Goal: Find contact information: Obtain details needed to contact an individual or organization

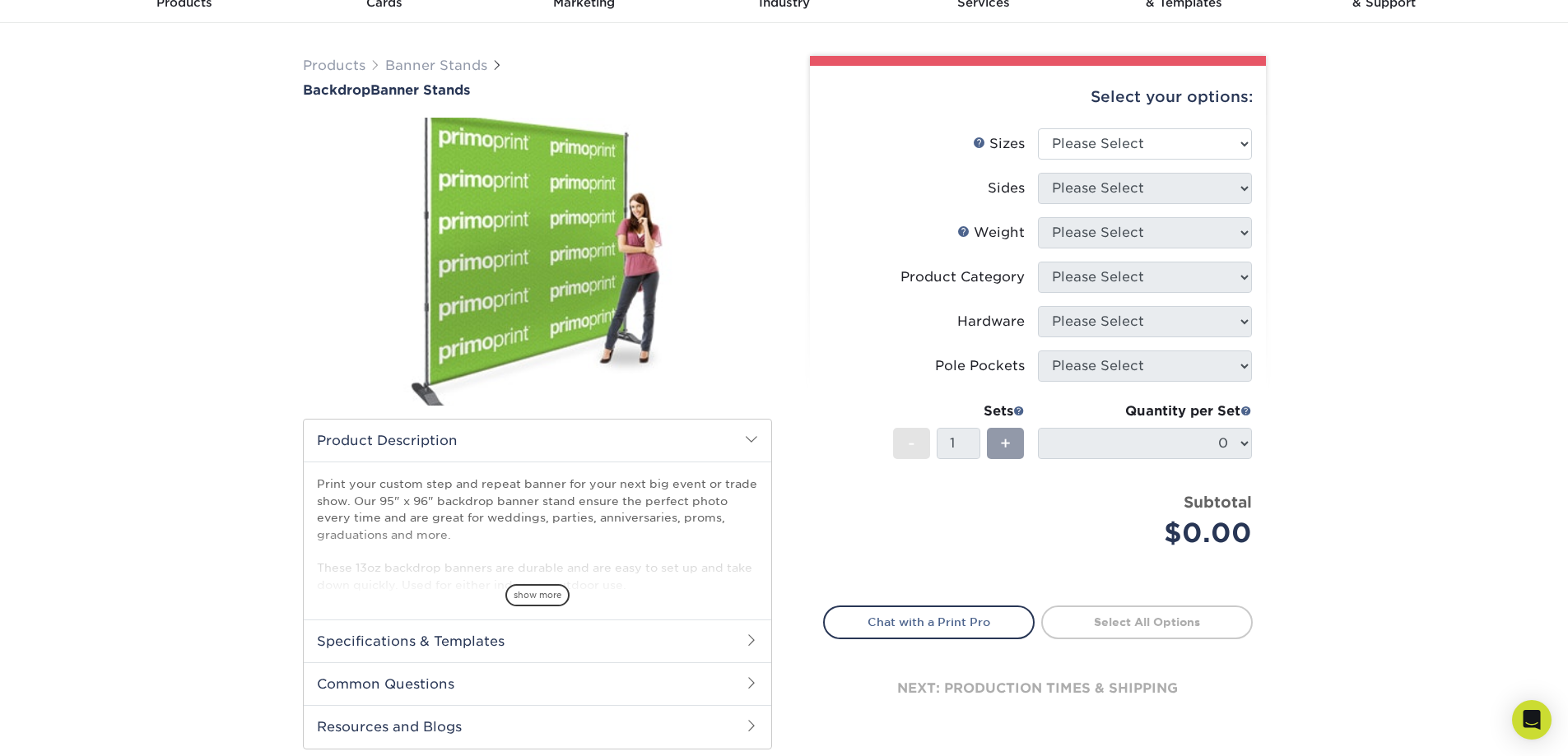
scroll to position [623, 0]
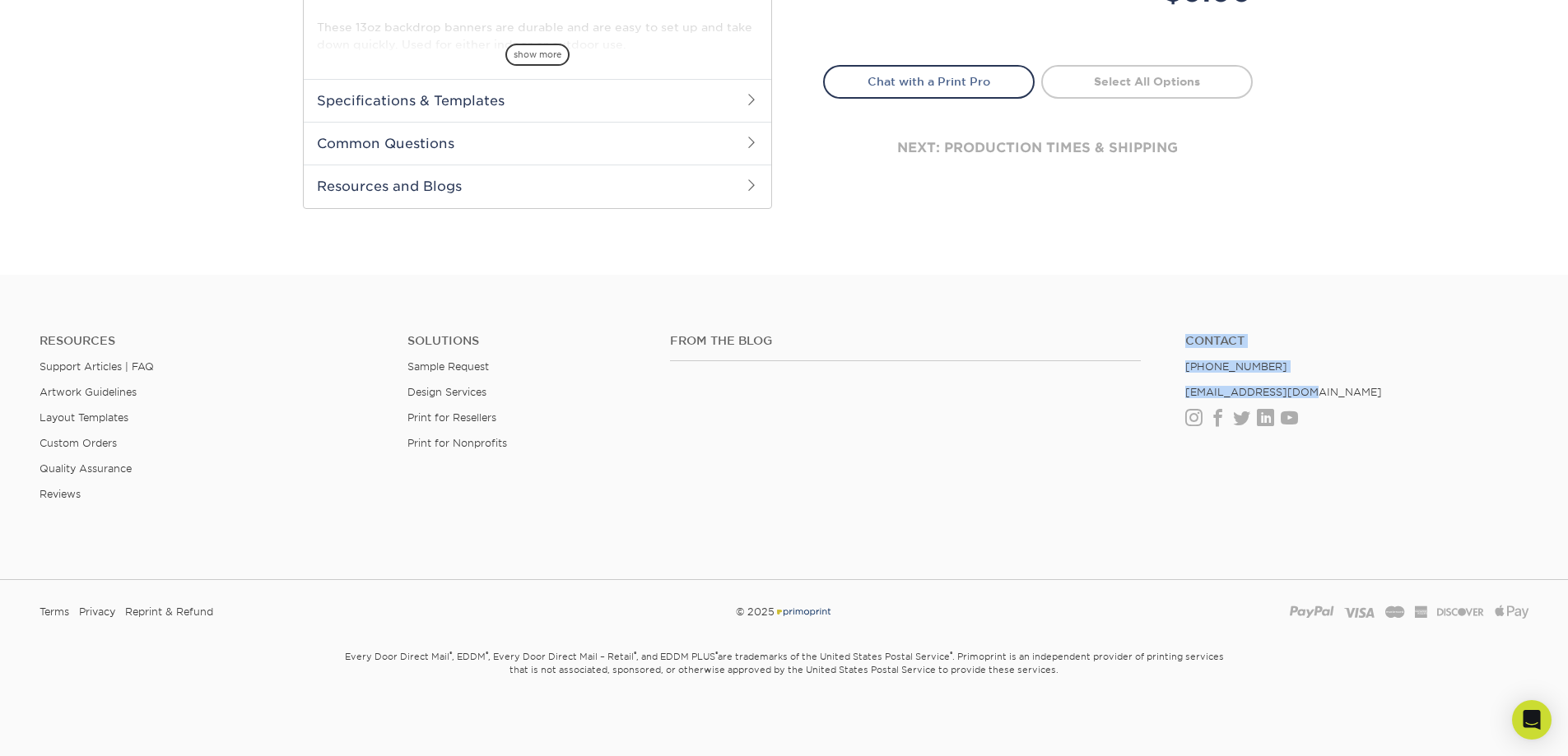
drag, startPoint x: 1165, startPoint y: 393, endPoint x: 1298, endPoint y: 397, distance: 133.1
click at [1290, 398] on div "From the Blog Contact [PHONE_NUMBER] [EMAIL_ADDRESS][DOMAIN_NAME] Instagram Fac…" at bounding box center [1099, 386] width 883 height 106
click at [1426, 324] on div "Resources Support Articles | FAQ Artwork Guidelines Layout Templates Custom Ord…" at bounding box center [784, 430] width 1568 height 272
drag, startPoint x: 1302, startPoint y: 393, endPoint x: 1182, endPoint y: 391, distance: 120.0
click at [1182, 391] on ul "Contact [PHONE_NUMBER] [EMAIL_ADDRESS][DOMAIN_NAME] Instagram Facebook Twitter …" at bounding box center [1356, 380] width 368 height 92
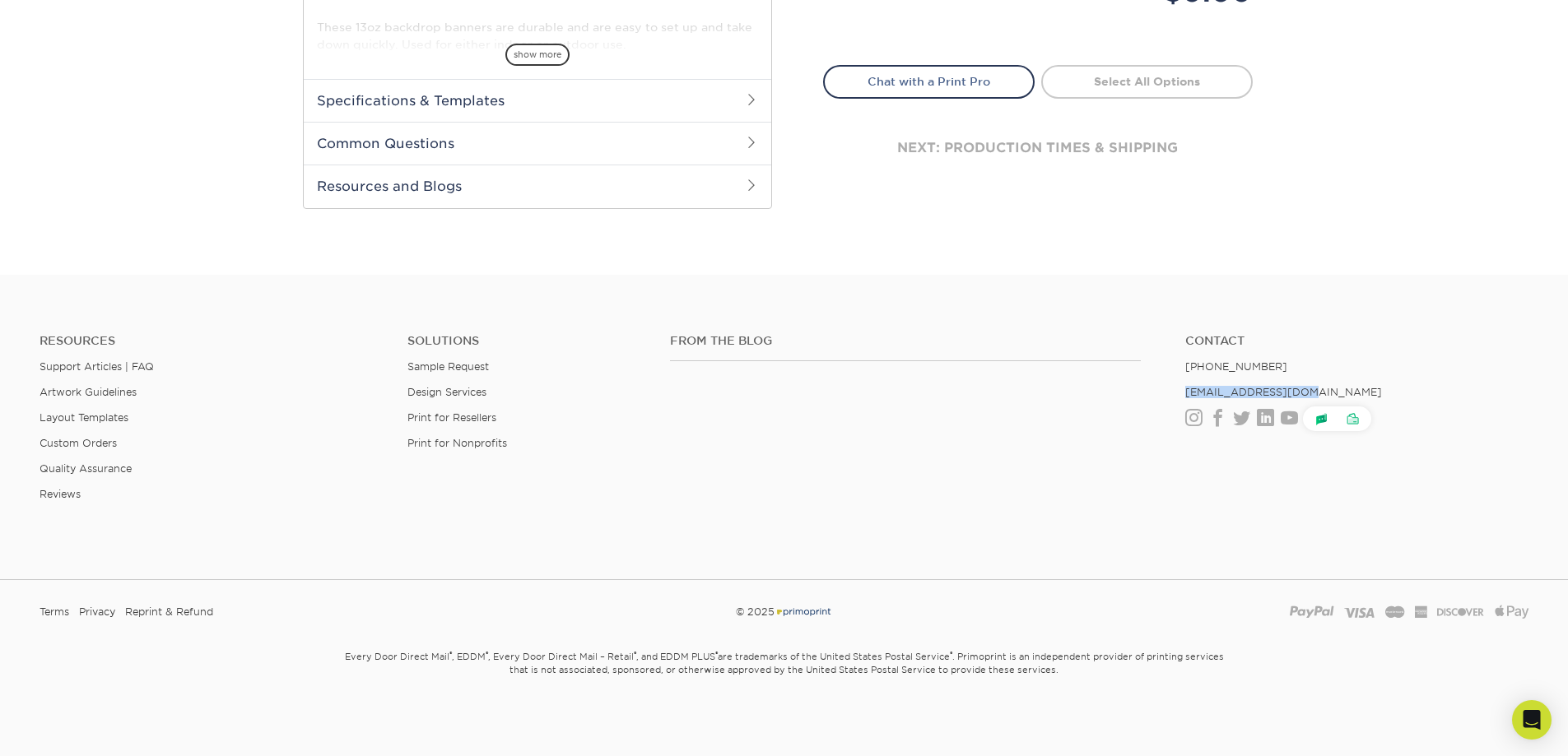
copy link "[EMAIL_ADDRESS][DOMAIN_NAME]"
click at [649, 438] on ul "Solutions Sample Request Design Services Print for Resellers Print for Nonprofi…" at bounding box center [526, 424] width 263 height 180
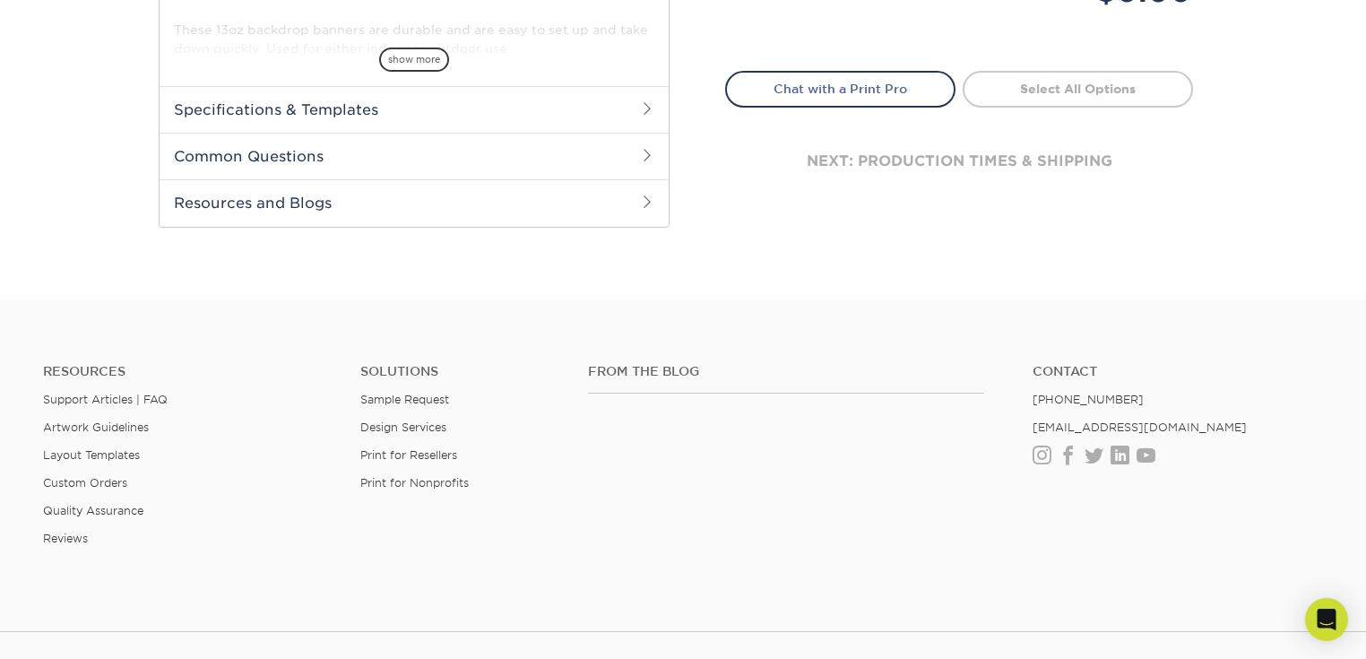
scroll to position [842, 0]
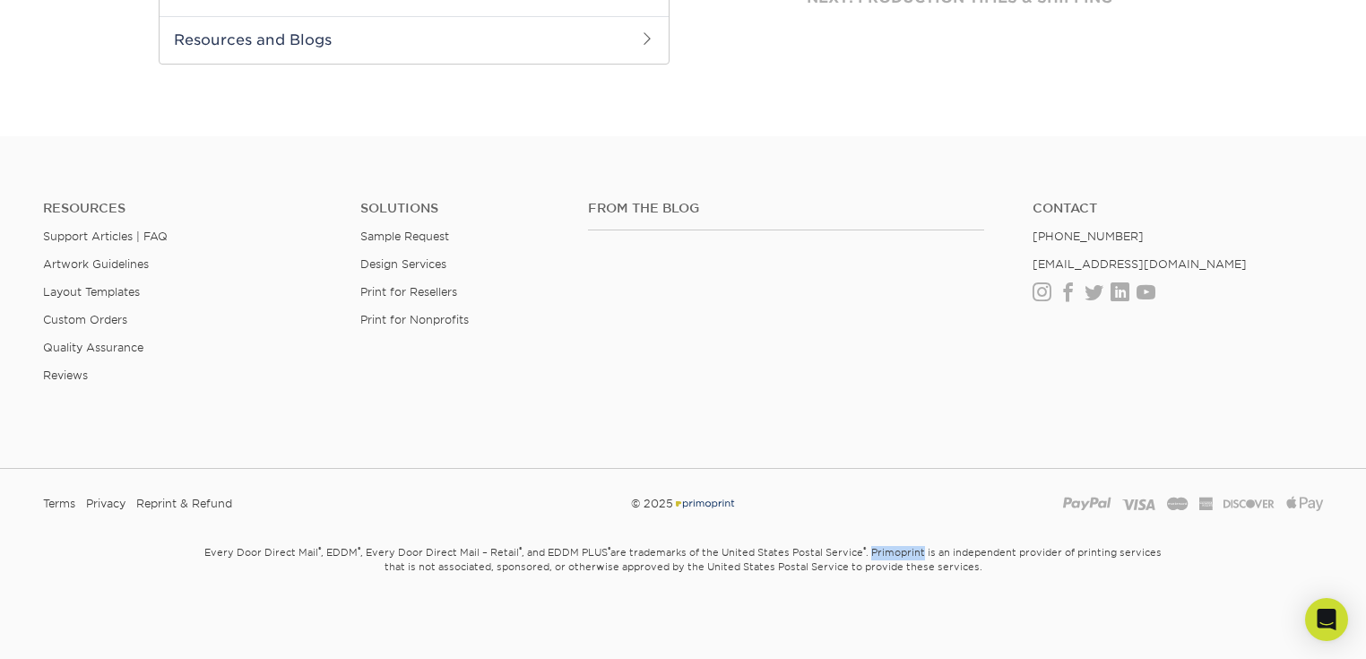
drag, startPoint x: 875, startPoint y: 553, endPoint x: 923, endPoint y: 548, distance: 48.7
click at [923, 548] on small "Every Door Direct Mail ® , EDDM ® , Every Door Direct Mail – Retail ® , and EDD…" at bounding box center [683, 578] width 1049 height 79
copy small "Primoprint"
